Goal: Task Accomplishment & Management: Manage account settings

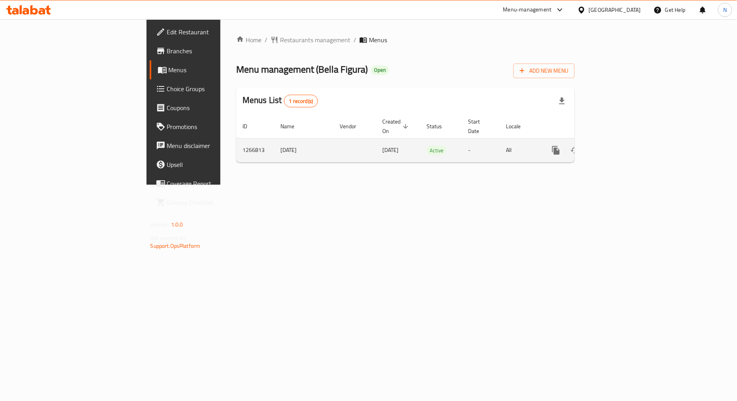
click at [618, 146] on icon "enhanced table" at bounding box center [612, 150] width 9 height 9
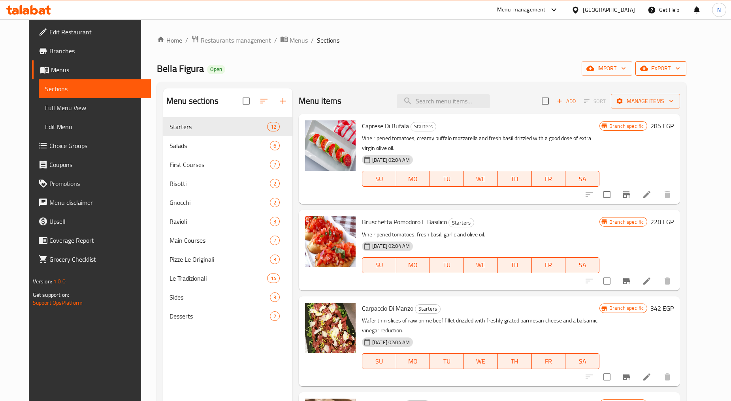
click at [679, 64] on span "export" at bounding box center [660, 69] width 38 height 10
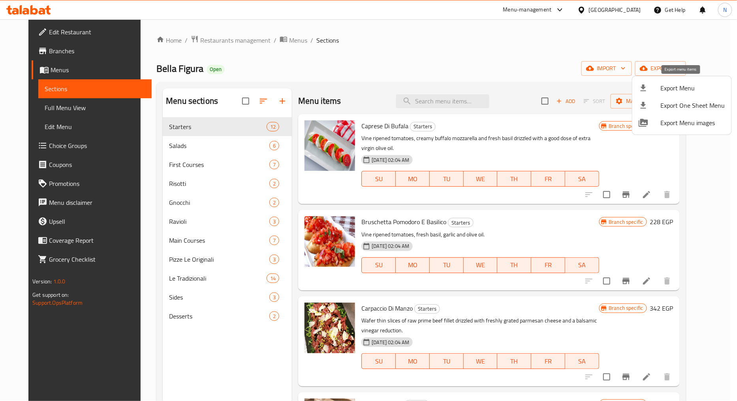
click at [670, 84] on span "Export Menu" at bounding box center [693, 87] width 64 height 9
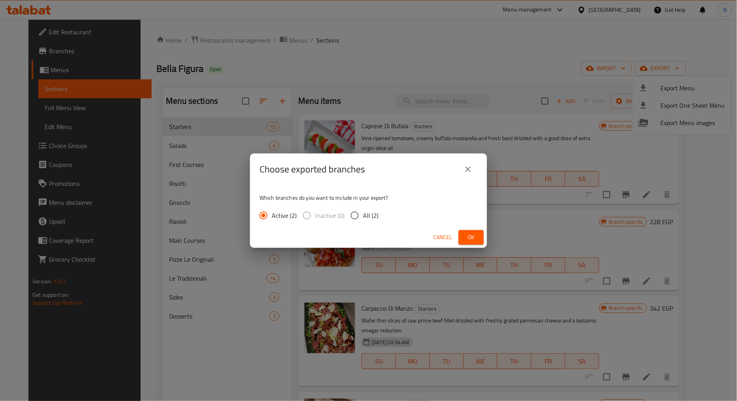
click at [357, 213] on input "All (2)" at bounding box center [354, 215] width 17 height 17
radio input "true"
click at [463, 230] on button "Ok" at bounding box center [471, 237] width 25 height 15
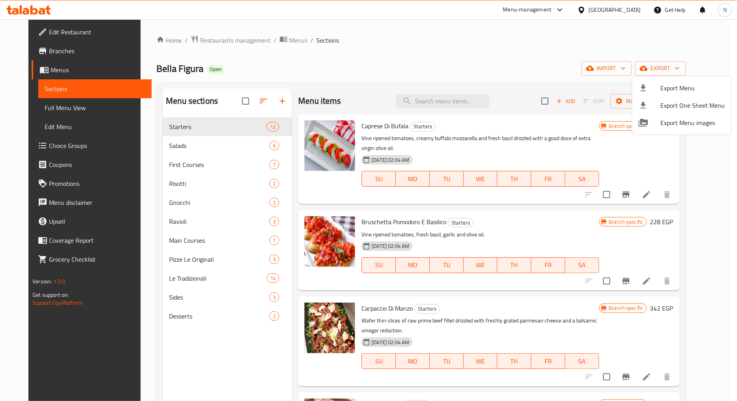
click at [38, 109] on div at bounding box center [368, 200] width 737 height 401
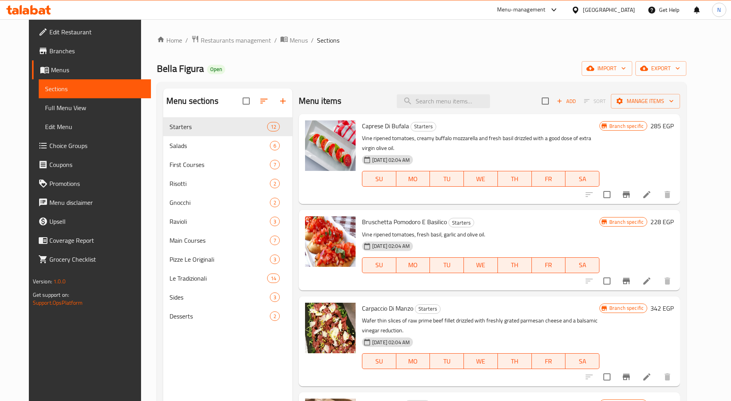
click at [45, 109] on span "Full Menu View" at bounding box center [95, 107] width 100 height 9
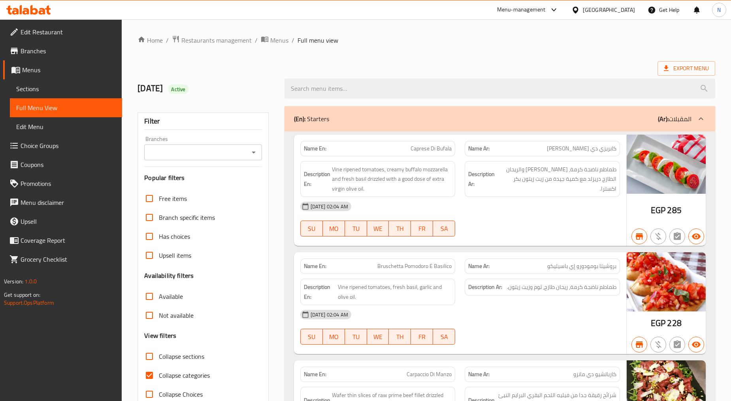
click at [231, 153] on input "Branches" at bounding box center [197, 152] width 100 height 11
click at [52, 53] on span "Branches" at bounding box center [68, 50] width 95 height 9
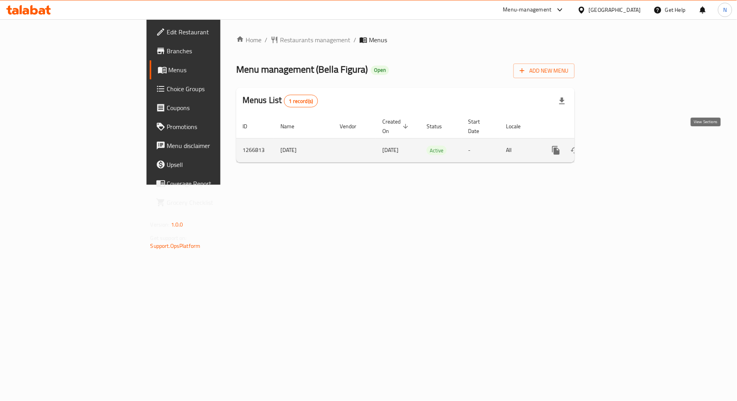
click at [618, 146] on icon "enhanced table" at bounding box center [612, 150] width 9 height 9
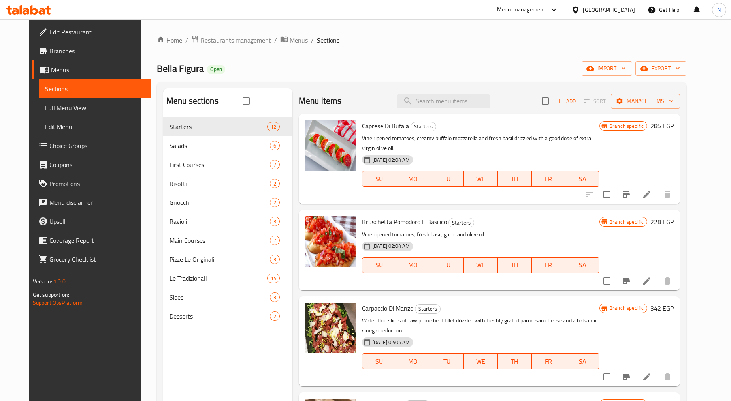
click at [45, 107] on span "Full Menu View" at bounding box center [95, 107] width 100 height 9
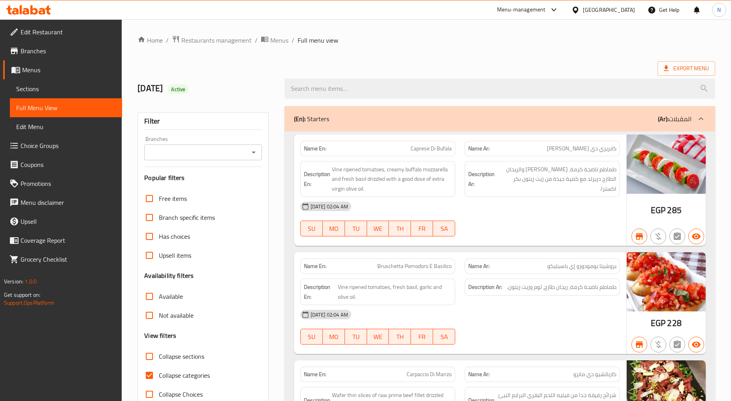
click at [225, 150] on input "Branches" at bounding box center [197, 152] width 100 height 11
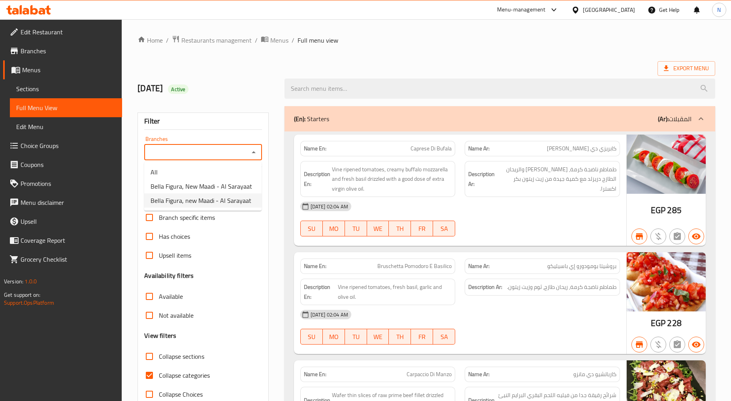
click at [218, 200] on span "Bella Figura, new Maadi - Al Sarayaat" at bounding box center [200, 200] width 101 height 9
type input "Bella Figura, new Maadi - Al Sarayaat"
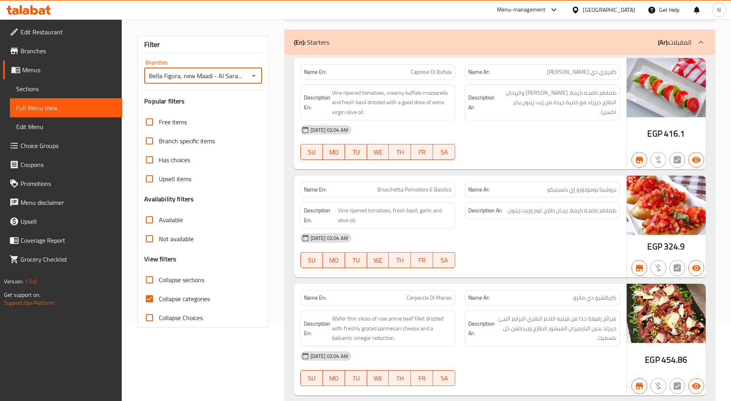
scroll to position [219, 0]
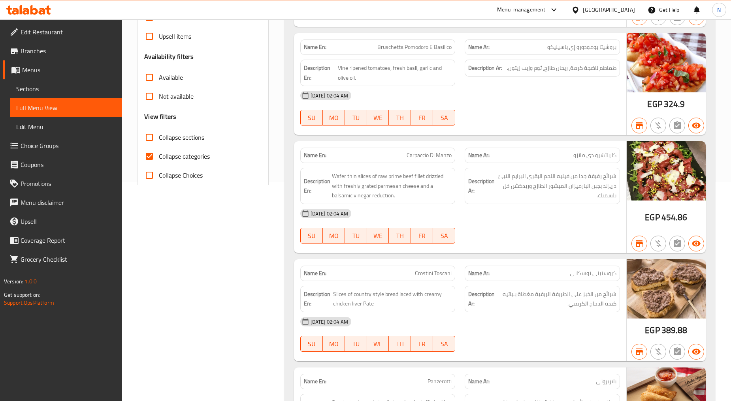
click at [149, 156] on input "Collapse categories" at bounding box center [149, 156] width 19 height 19
checkbox input "false"
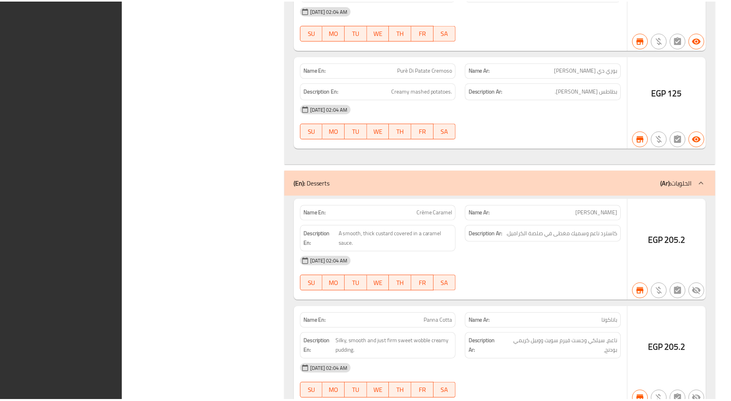
scroll to position [7080, 0]
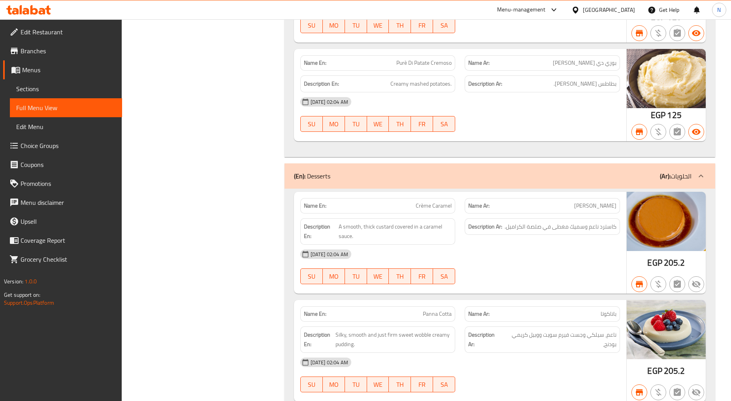
click at [44, 73] on span "Menus" at bounding box center [69, 69] width 94 height 9
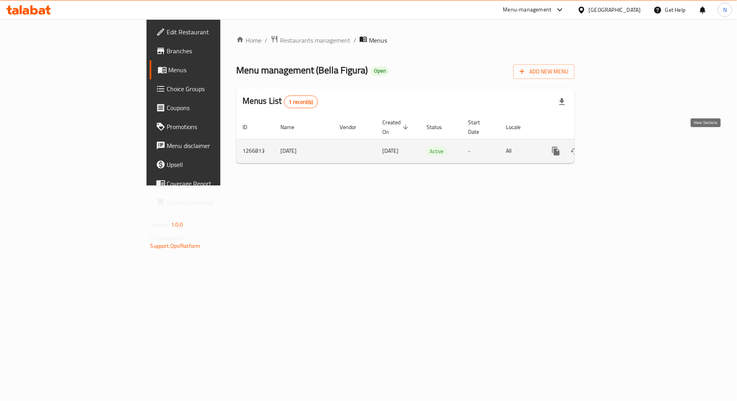
click at [623, 144] on link "enhanced table" at bounding box center [613, 151] width 19 height 19
